Goal: Task Accomplishment & Management: Manage account settings

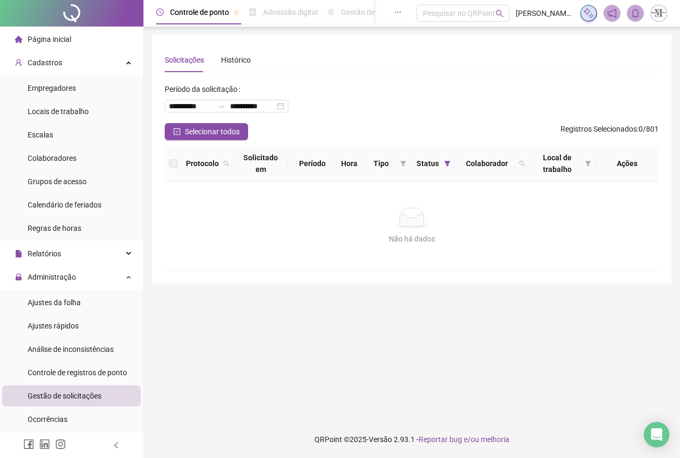
click at [61, 13] on div at bounding box center [71, 13] width 143 height 27
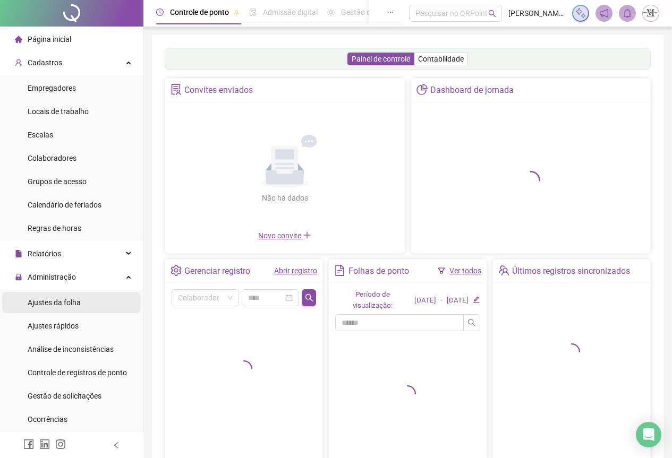
click at [55, 301] on span "Ajustes da folha" at bounding box center [54, 302] width 53 height 8
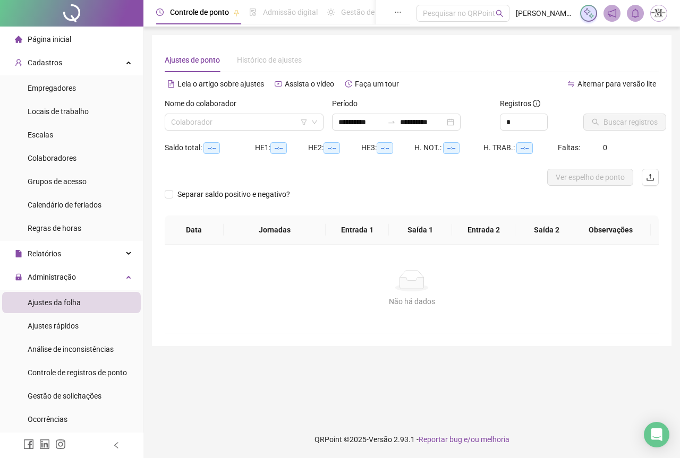
type input "**********"
click at [58, 400] on span "Gestão de solicitações" at bounding box center [65, 396] width 74 height 8
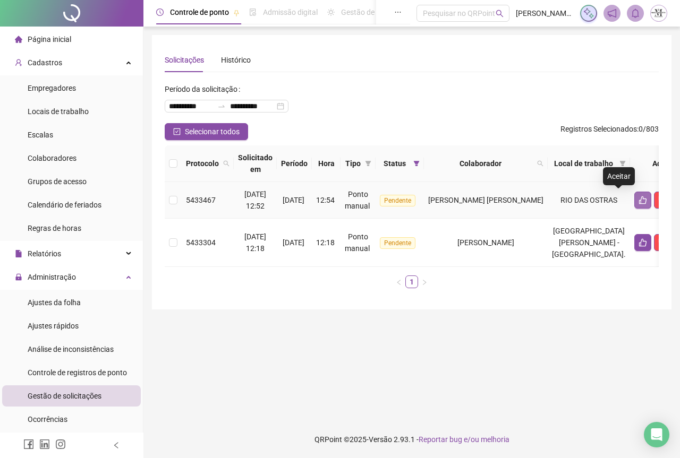
click at [638, 202] on icon "like" at bounding box center [642, 200] width 8 height 8
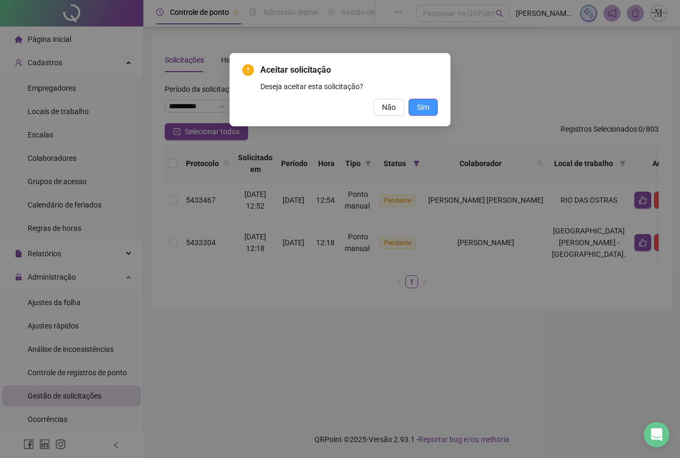
click at [416, 108] on button "Sim" at bounding box center [422, 107] width 29 height 17
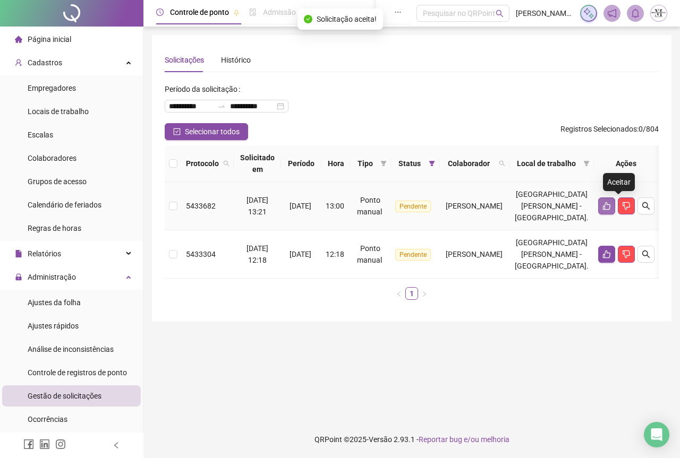
click at [611, 202] on icon "like" at bounding box center [606, 206] width 8 height 8
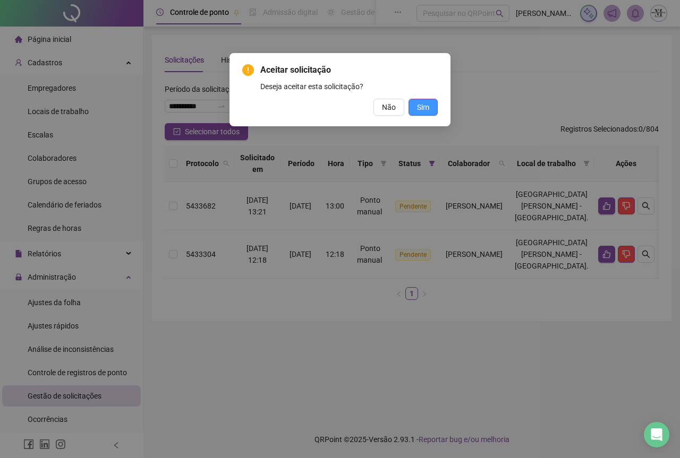
click at [423, 104] on span "Sim" at bounding box center [423, 107] width 12 height 12
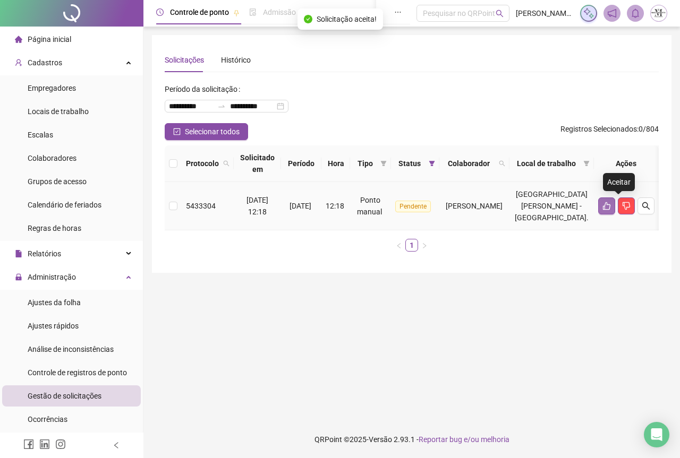
click at [615, 210] on button "button" at bounding box center [606, 206] width 17 height 17
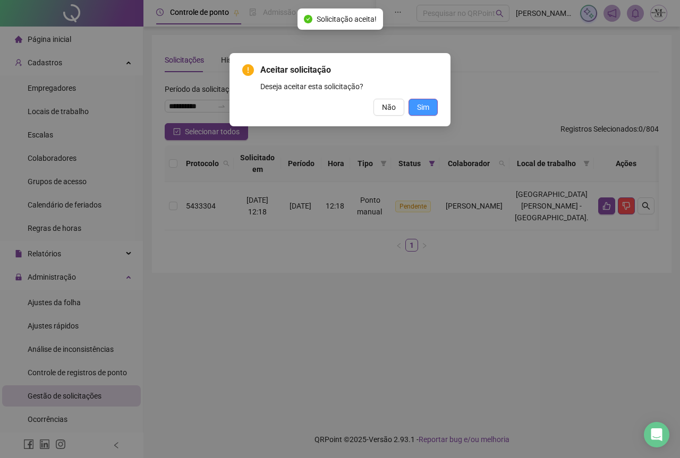
click at [412, 108] on button "Sim" at bounding box center [422, 107] width 29 height 17
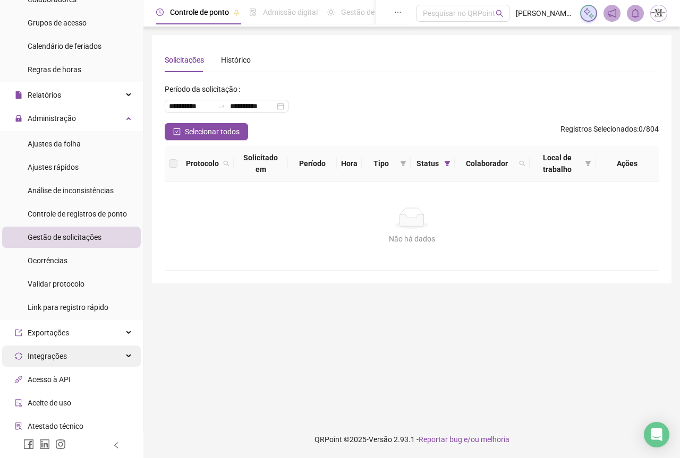
scroll to position [159, 0]
click at [39, 242] on div "Gestão de solicitações" at bounding box center [65, 236] width 74 height 21
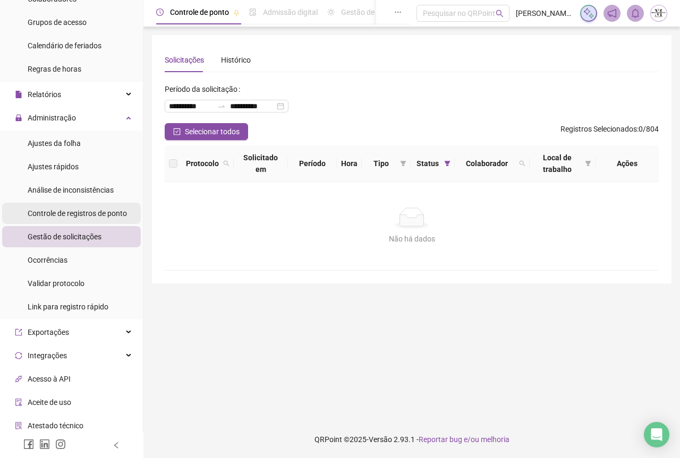
scroll to position [0, 0]
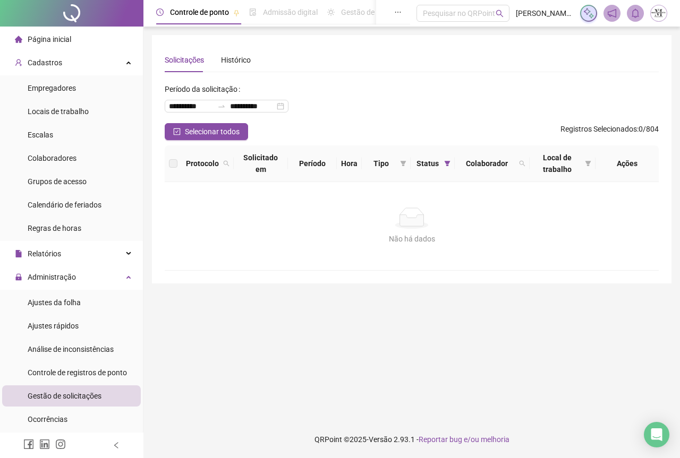
click at [71, 13] on div at bounding box center [71, 13] width 143 height 27
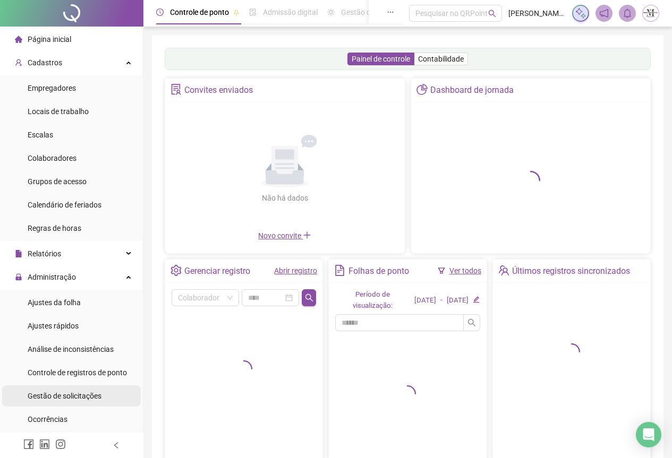
click at [59, 402] on div "Gestão de solicitações" at bounding box center [65, 396] width 74 height 21
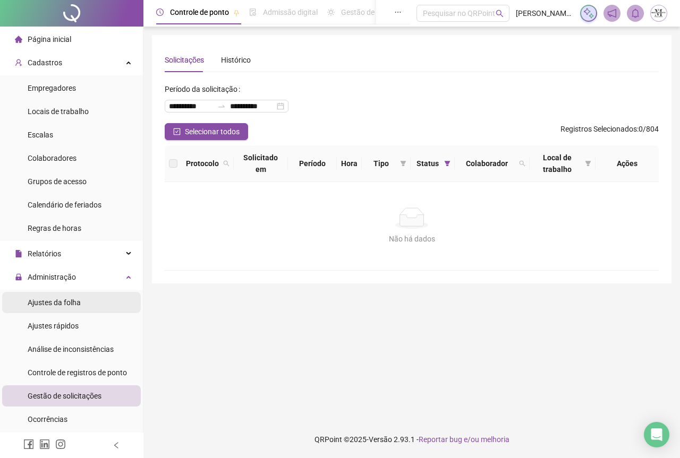
click at [63, 311] on div "Ajustes da folha" at bounding box center [54, 302] width 53 height 21
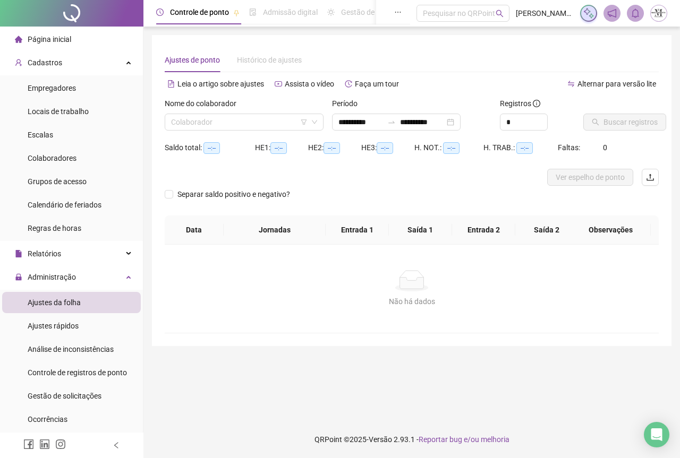
type input "**********"
